Goal: Transaction & Acquisition: Book appointment/travel/reservation

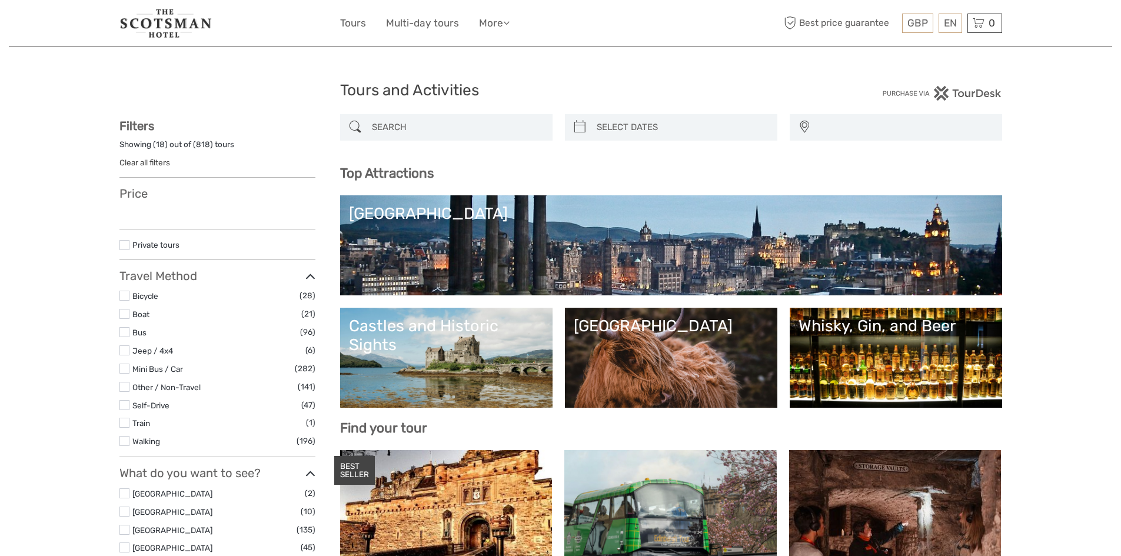
select select
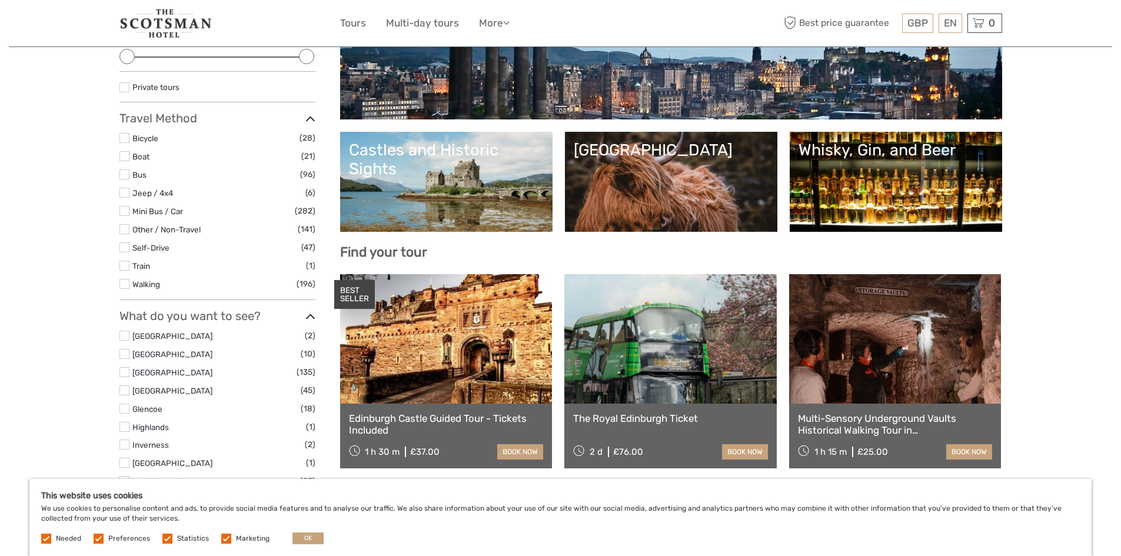
scroll to position [176, 0]
click at [665, 355] on link at bounding box center [670, 338] width 212 height 129
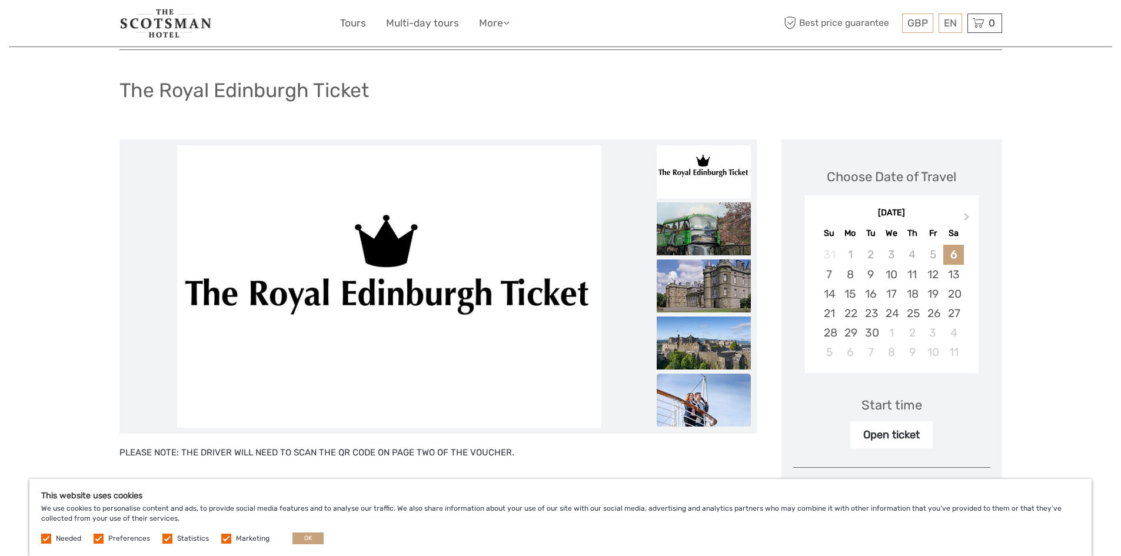
scroll to position [118, 0]
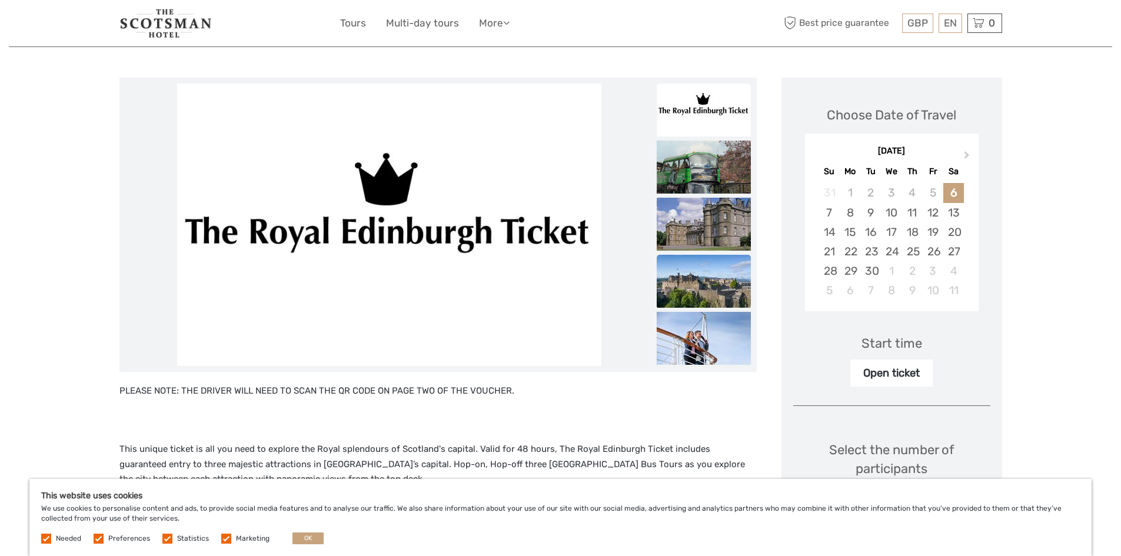
click at [679, 300] on img at bounding box center [703, 281] width 94 height 53
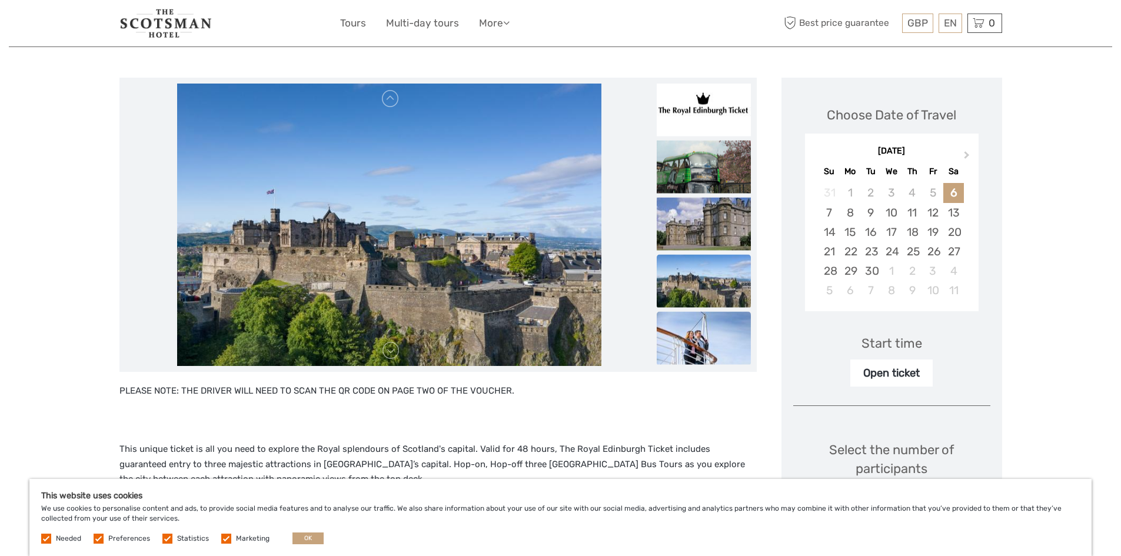
click at [691, 328] on img at bounding box center [703, 338] width 94 height 53
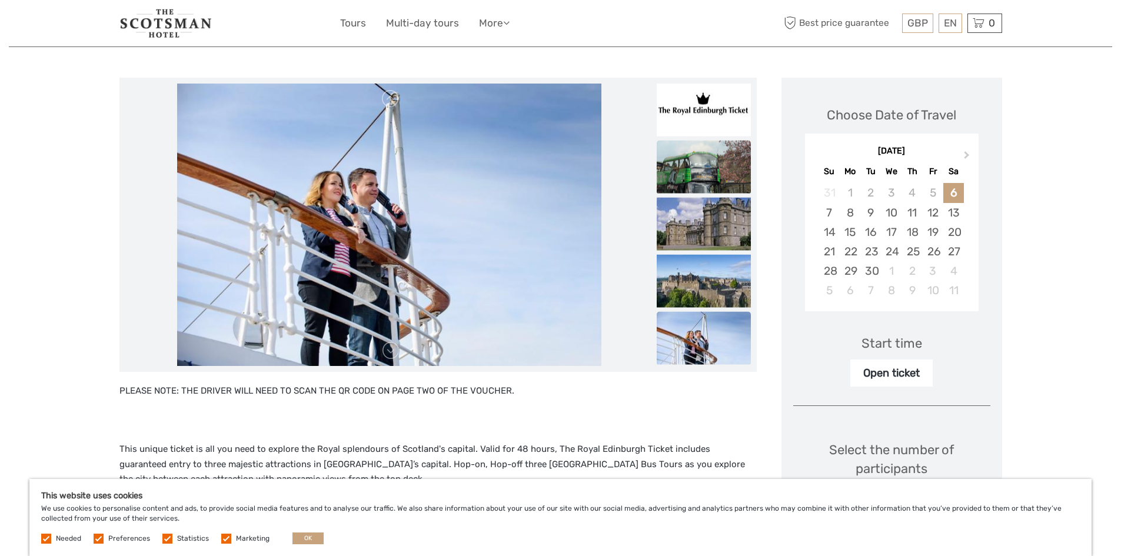
click at [701, 174] on img at bounding box center [703, 167] width 94 height 53
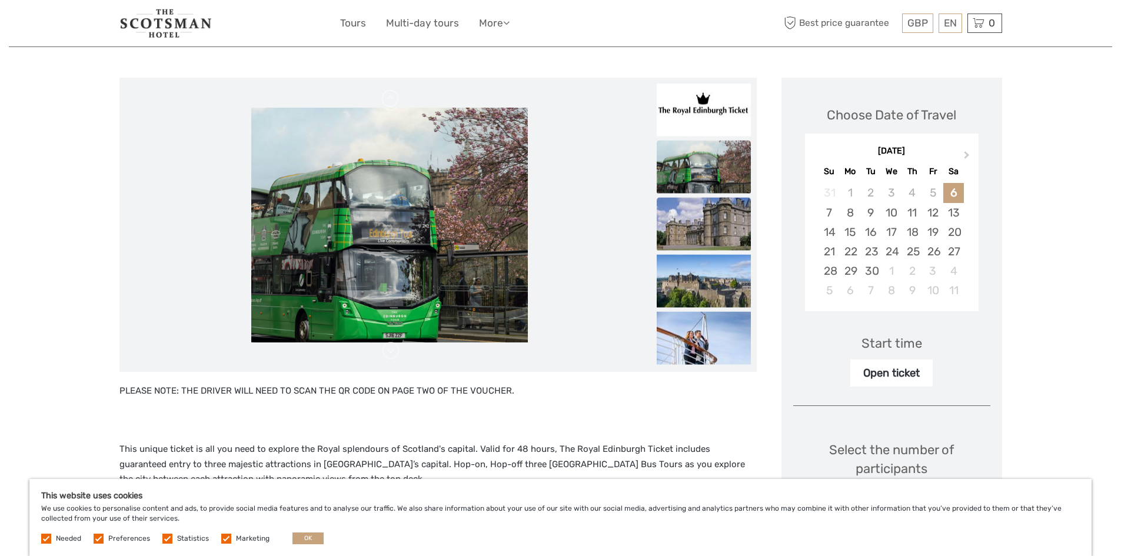
click at [702, 206] on img at bounding box center [703, 224] width 94 height 53
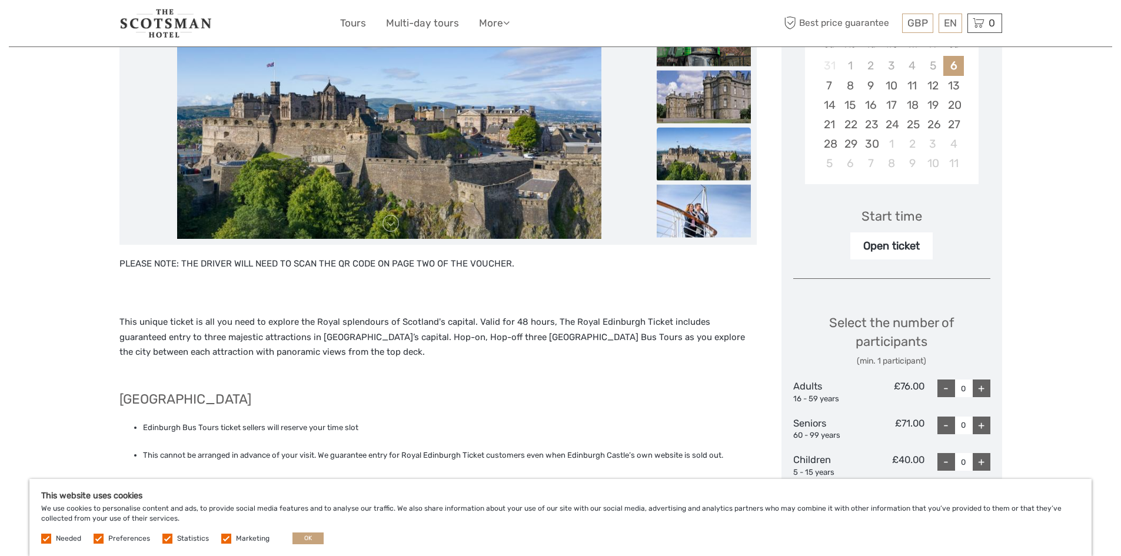
scroll to position [353, 0]
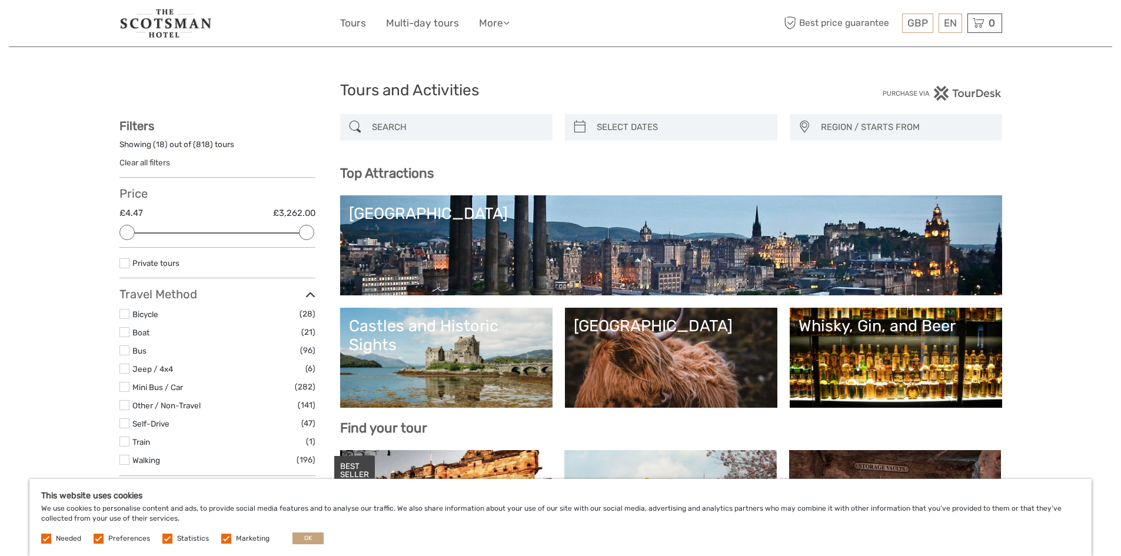
select select
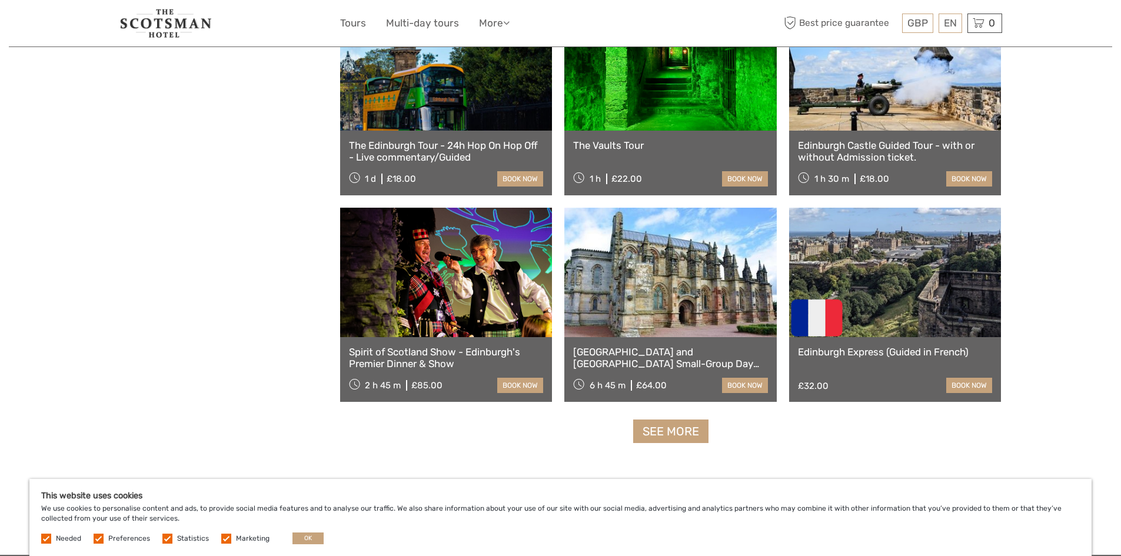
scroll to position [1294, 0]
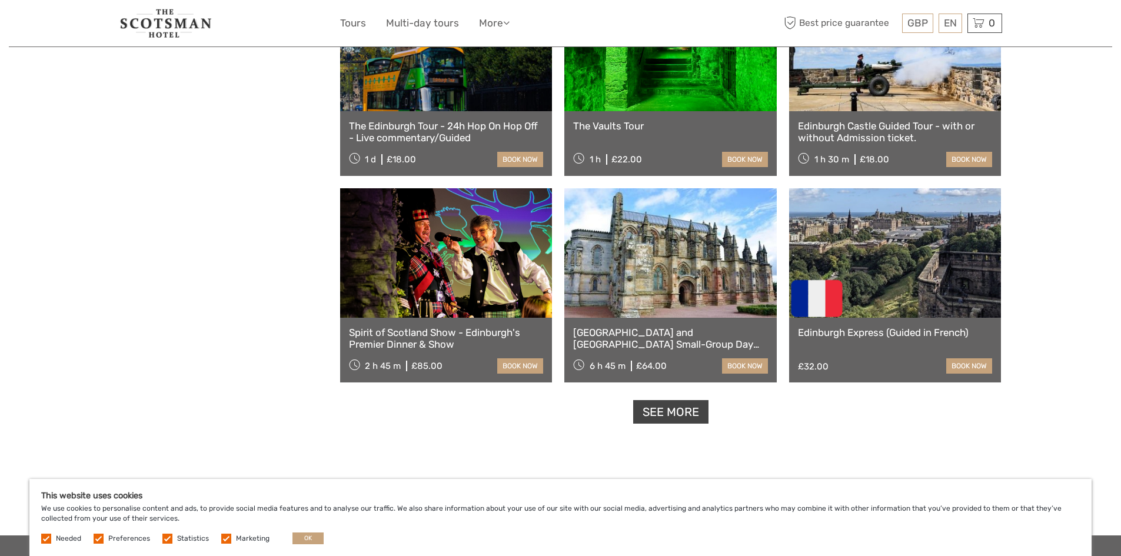
click at [649, 408] on link "See more" at bounding box center [670, 412] width 75 height 24
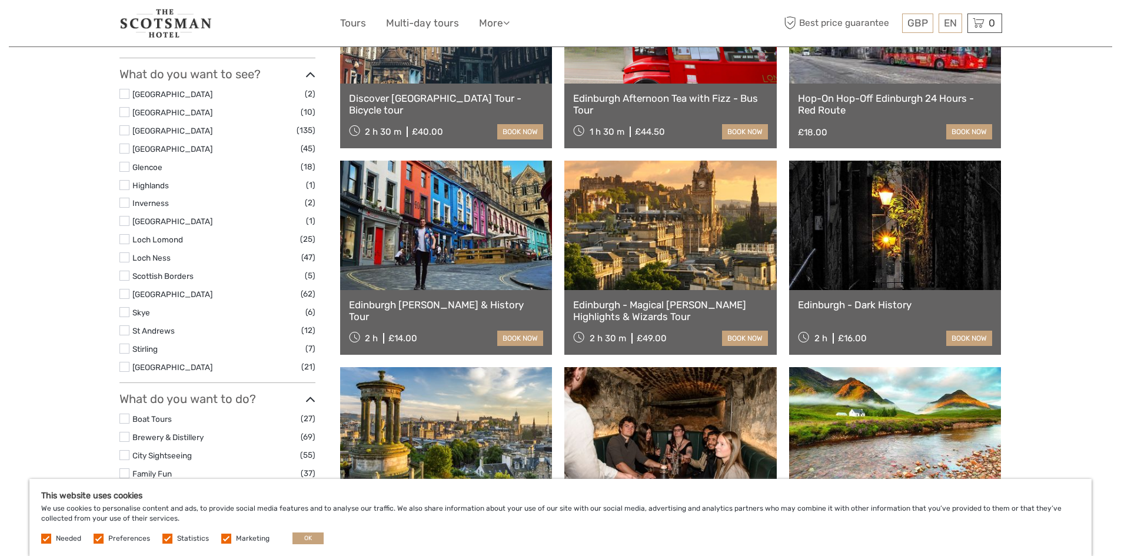
scroll to position [359, 0]
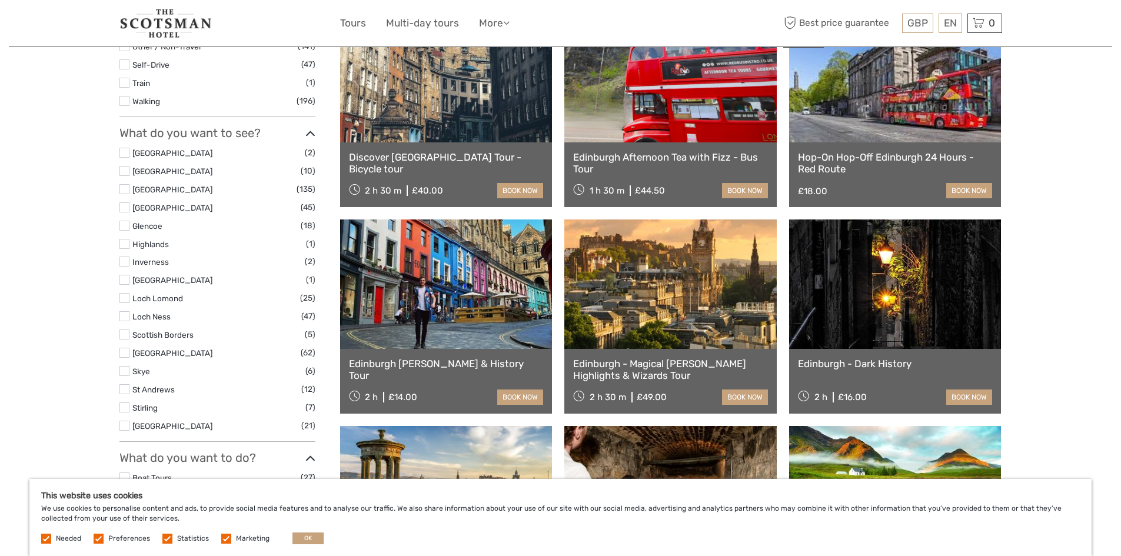
click at [892, 126] on link at bounding box center [895, 77] width 212 height 129
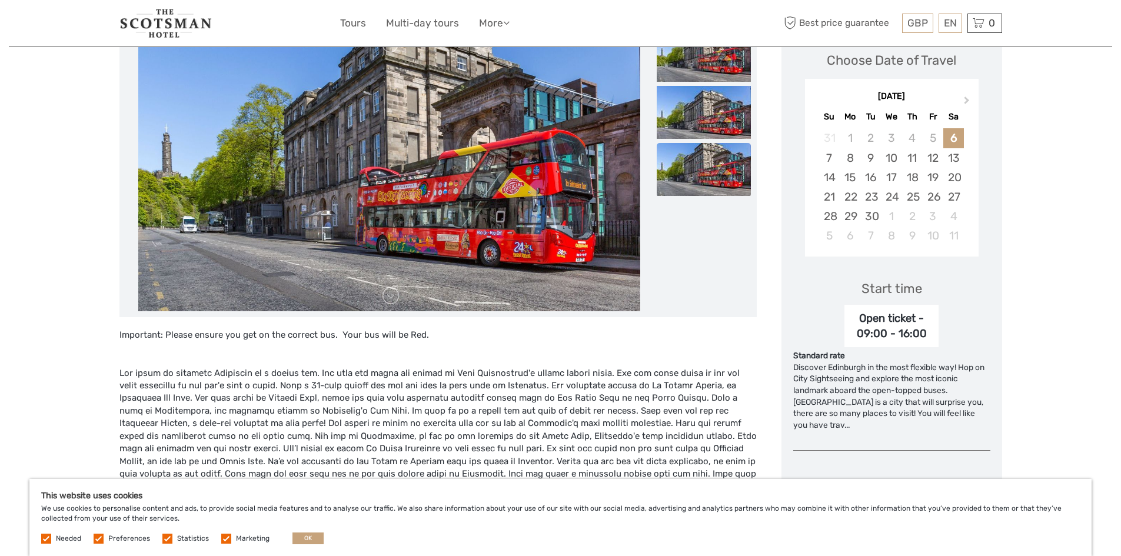
scroll to position [118, 0]
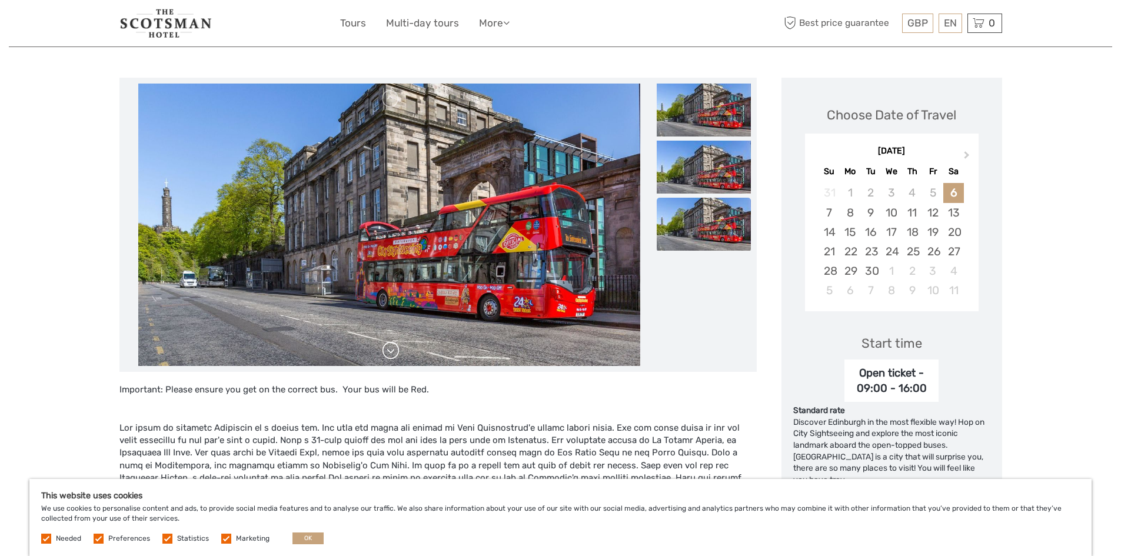
click at [394, 356] on link at bounding box center [390, 350] width 19 height 19
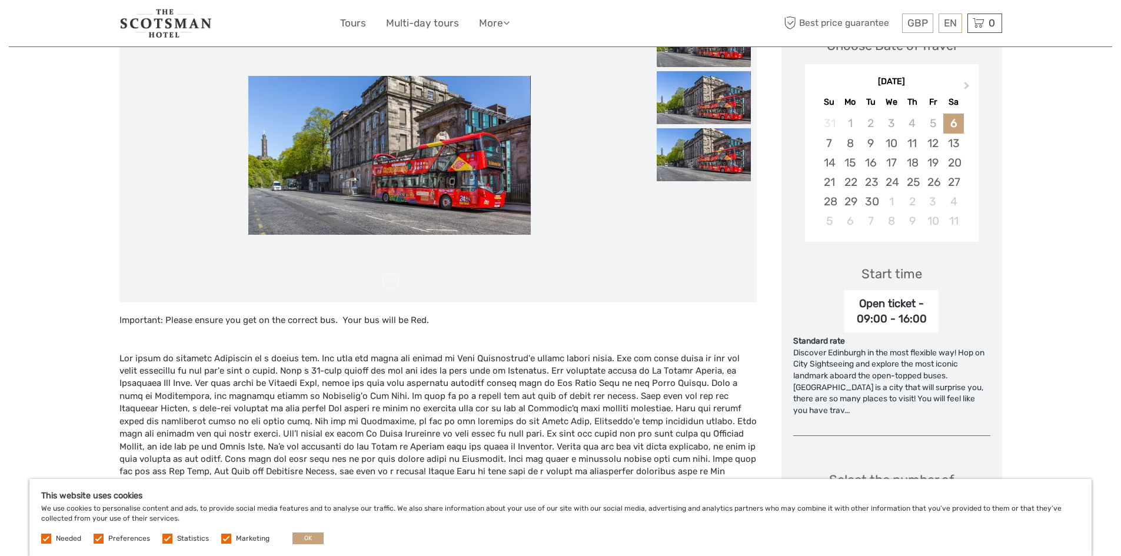
scroll to position [294, 0]
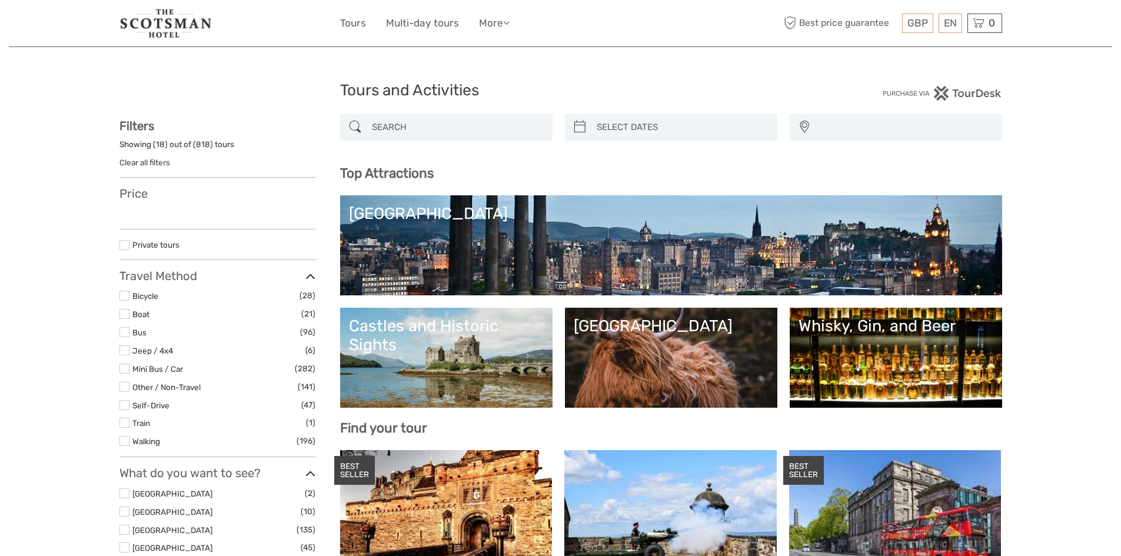
select select
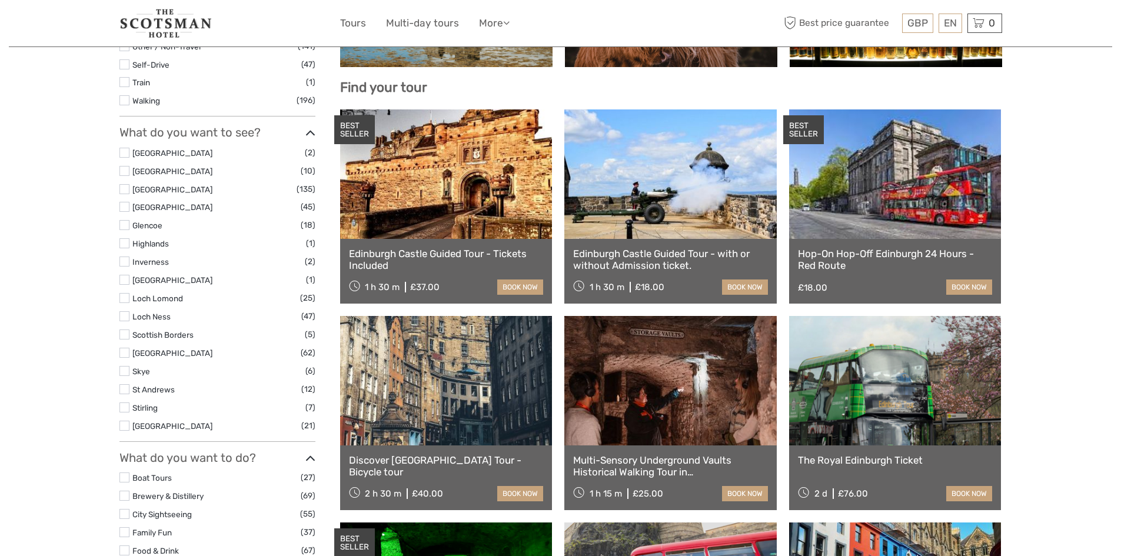
scroll to position [359, 0]
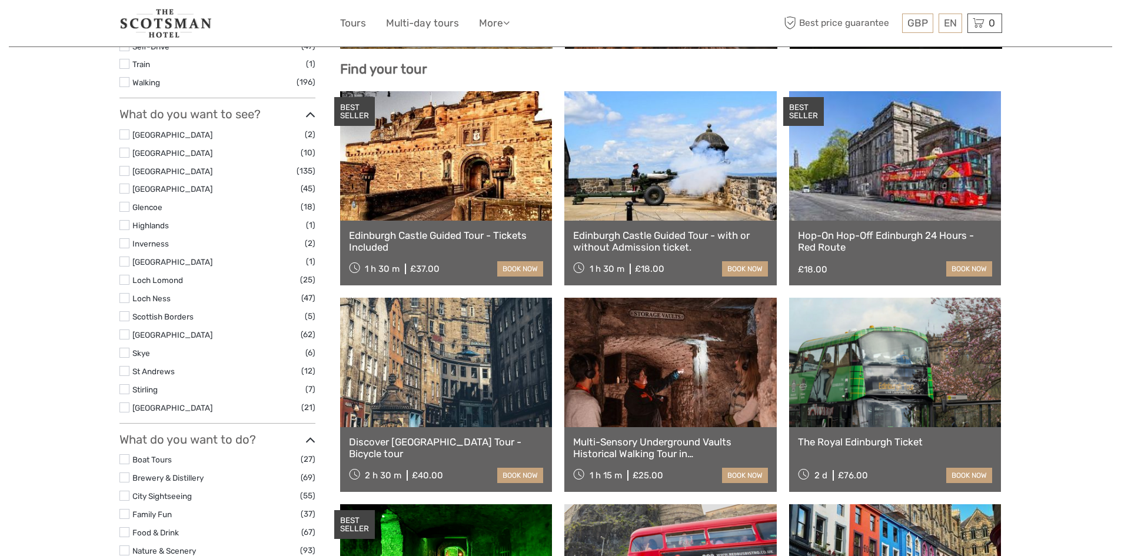
select select
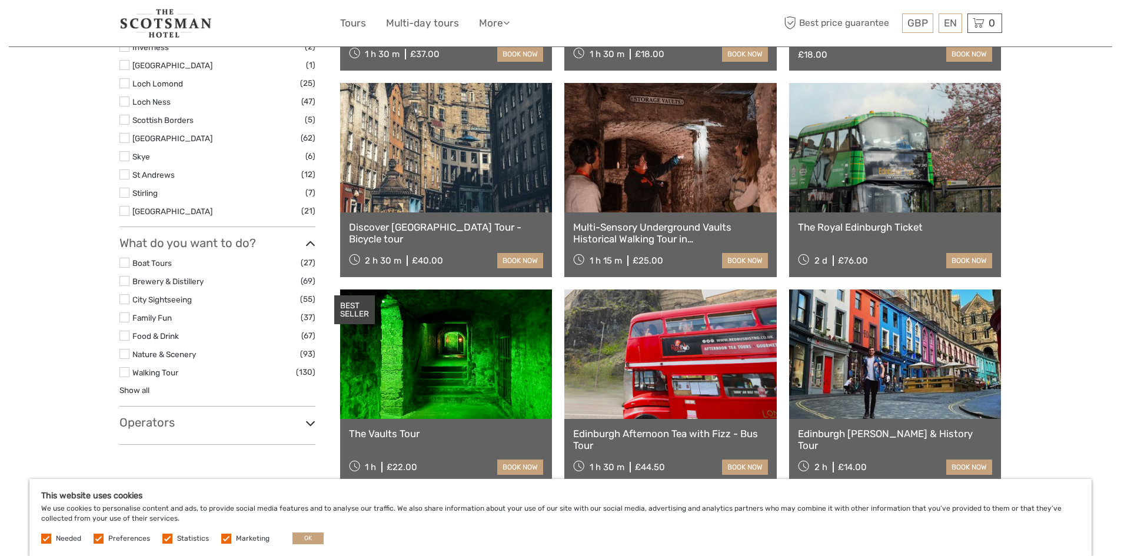
scroll to position [594, 0]
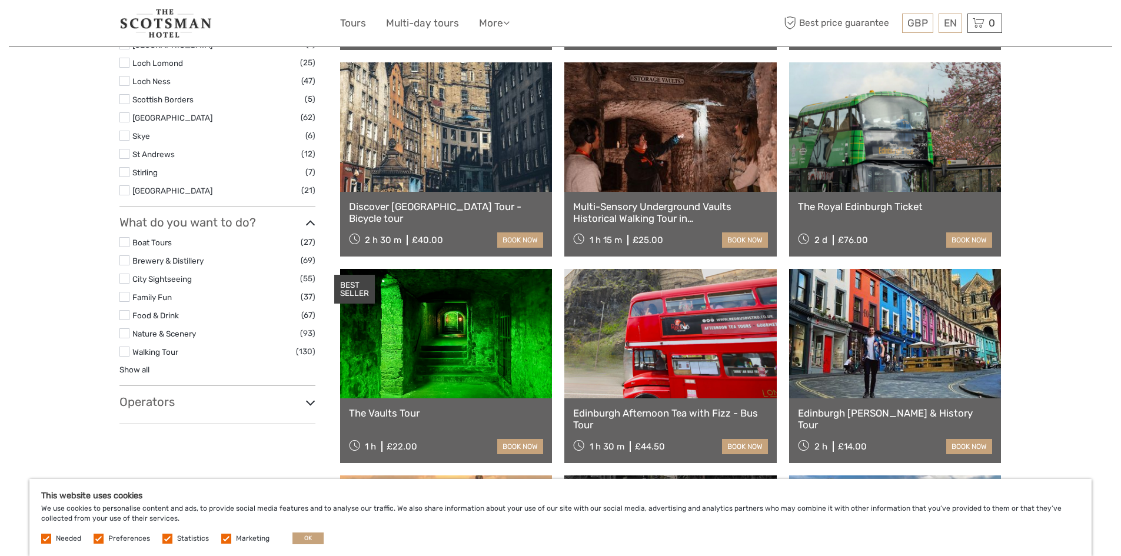
click at [436, 349] on link at bounding box center [446, 333] width 212 height 129
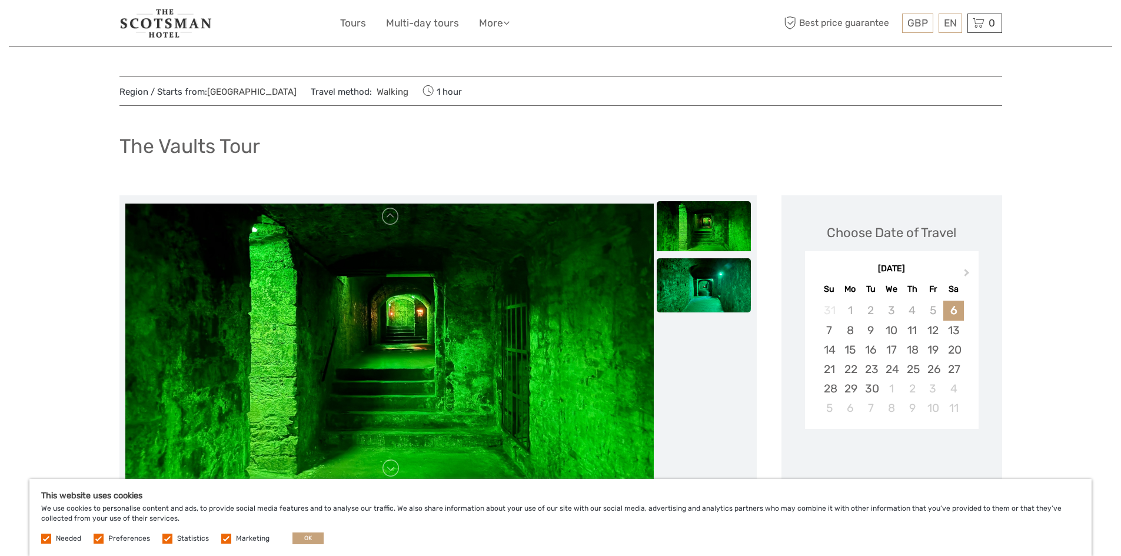
click at [698, 291] on img at bounding box center [703, 293] width 94 height 71
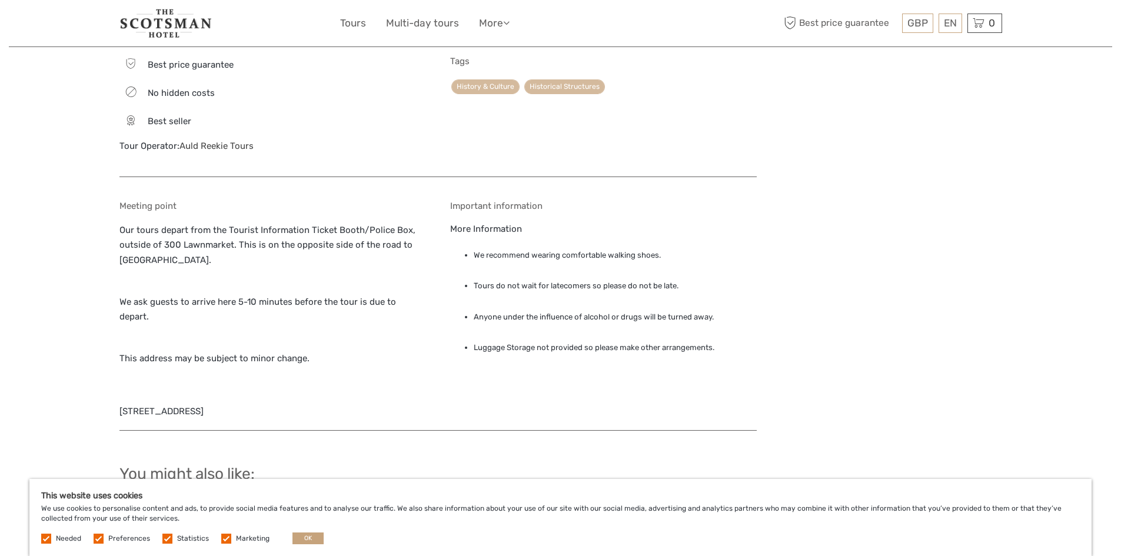
scroll to position [706, 0]
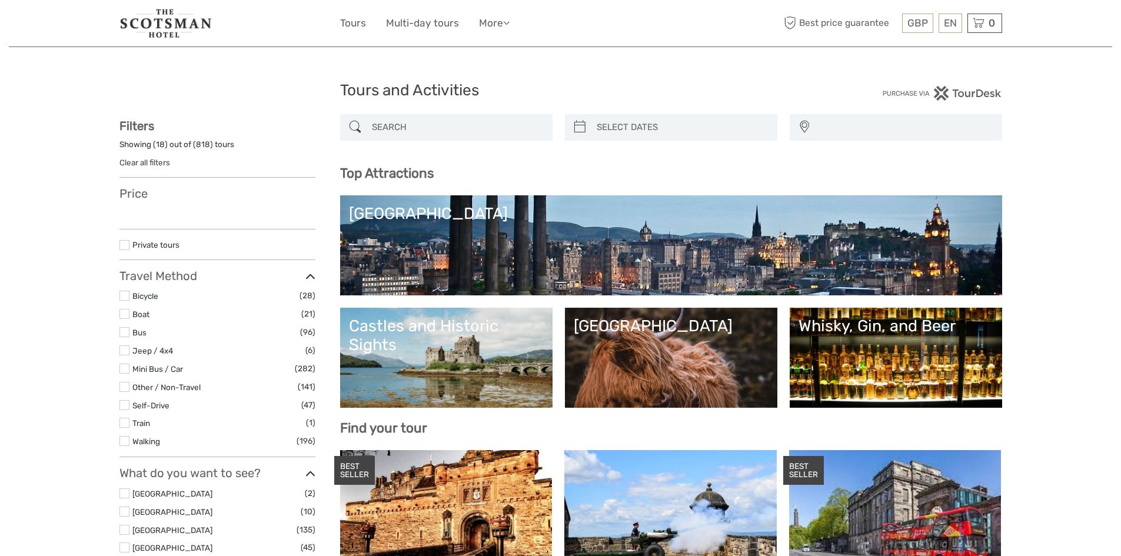
select select
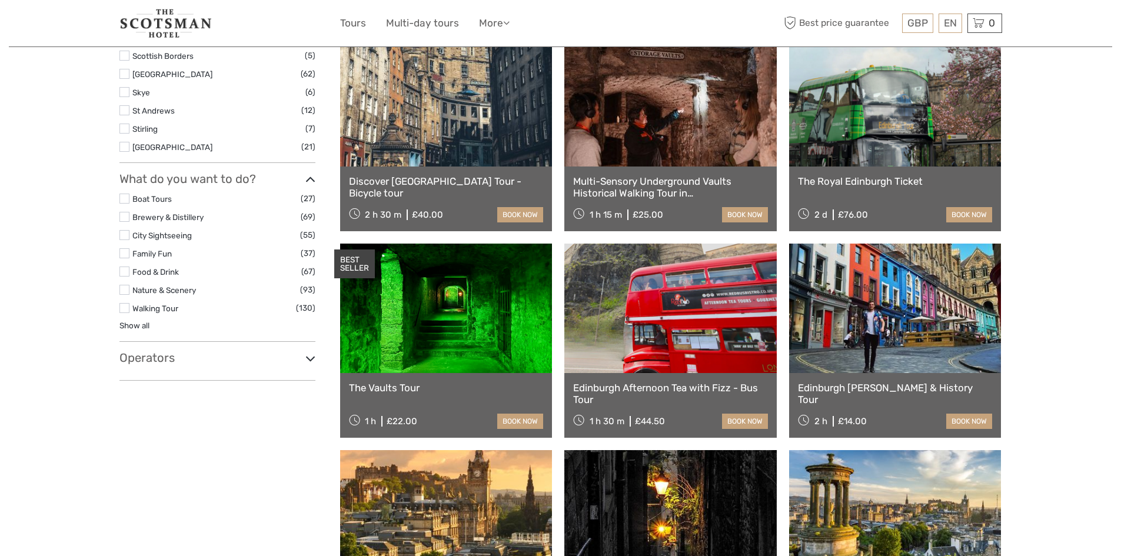
scroll to position [743, 0]
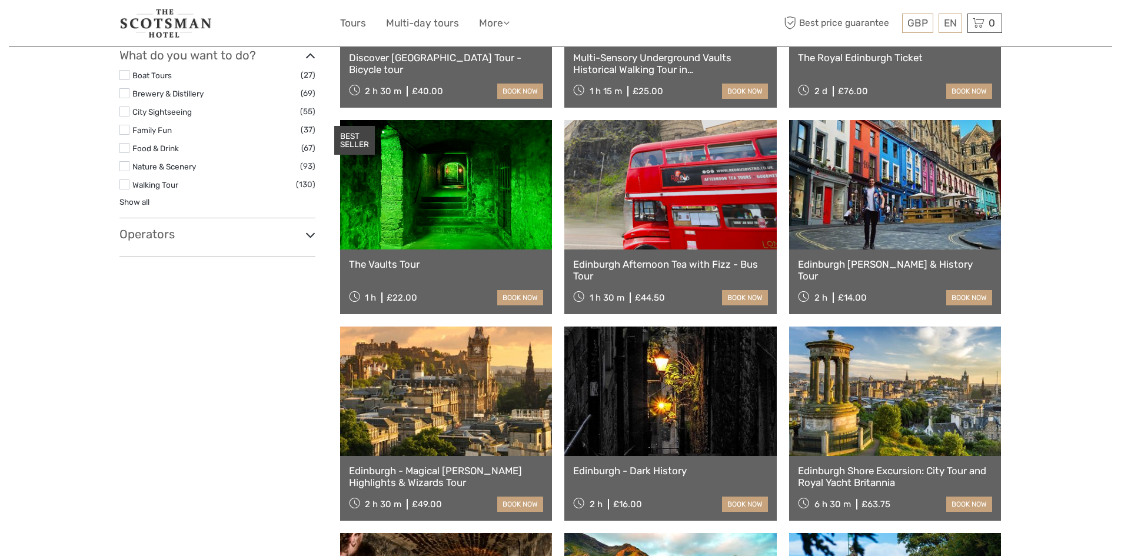
select select
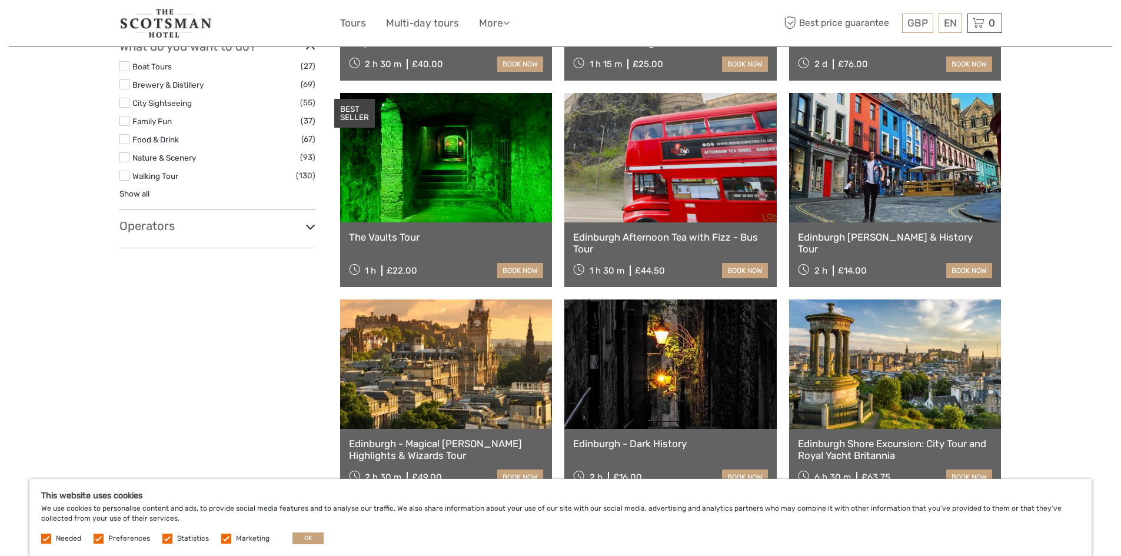
scroll to position [0, 0]
